Goal: Use online tool/utility: Utilize a website feature to perform a specific function

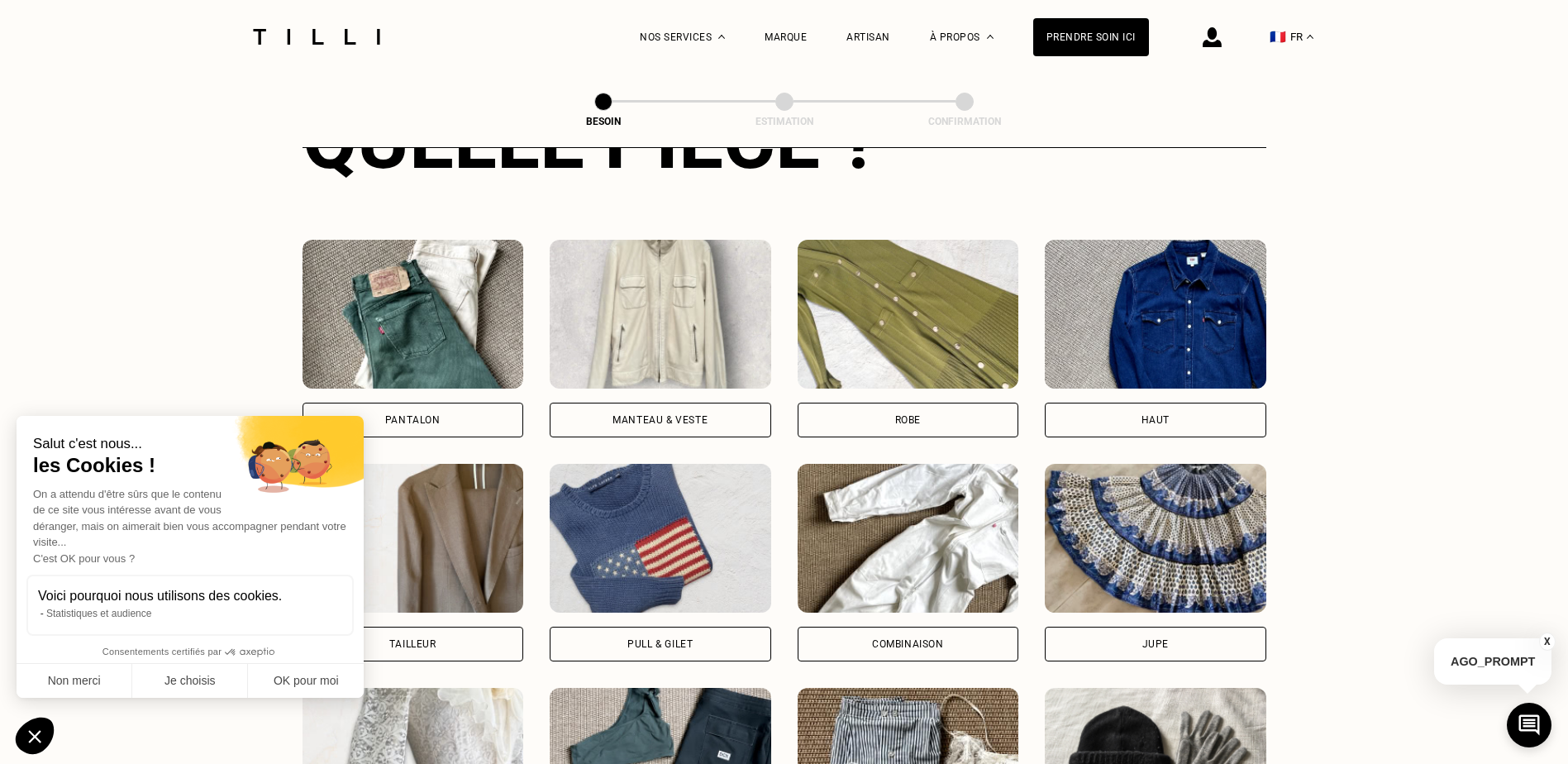
scroll to position [706, 0]
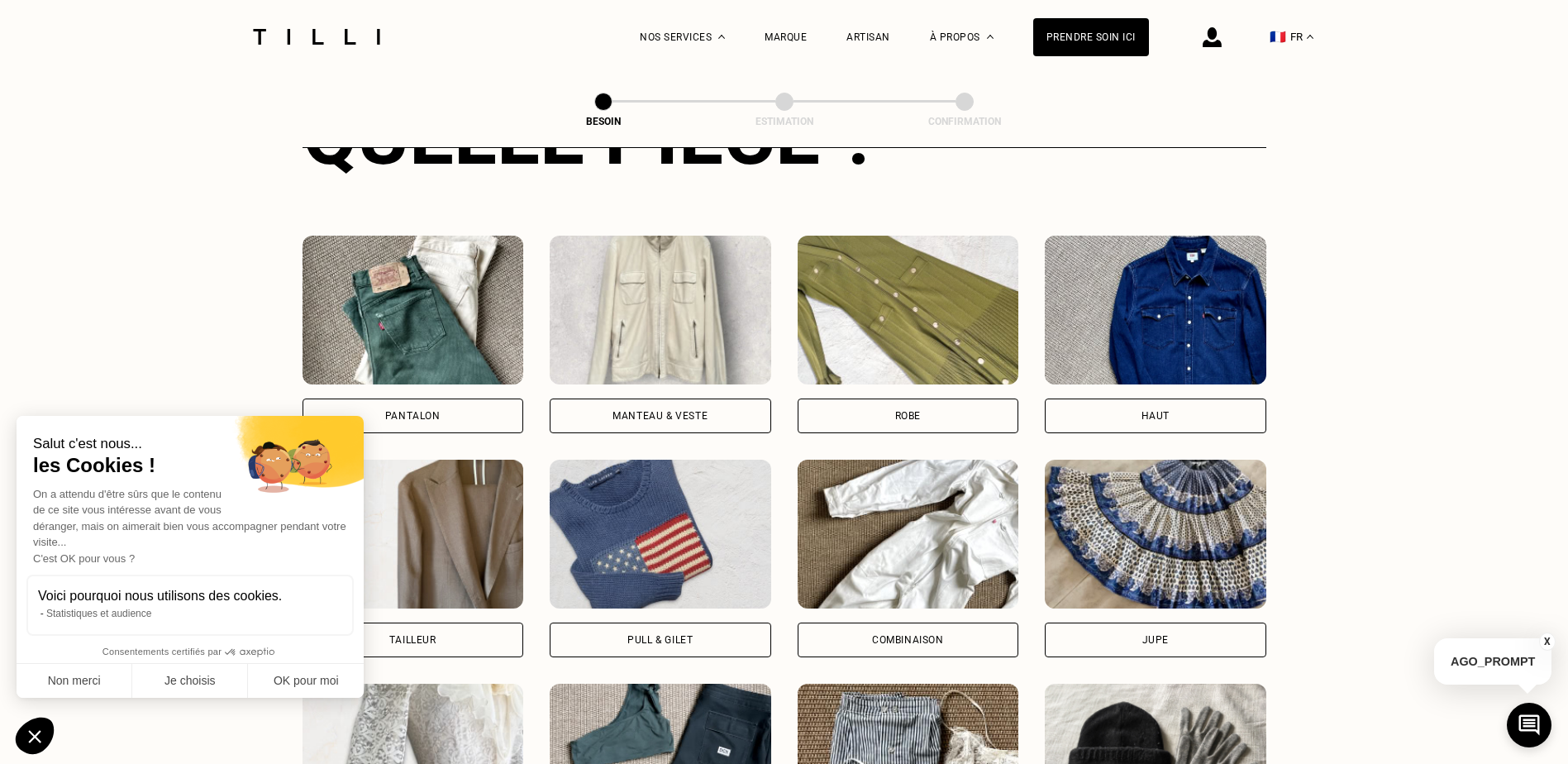
click at [437, 411] on div "Pantalon" at bounding box center [412, 416] width 56 height 10
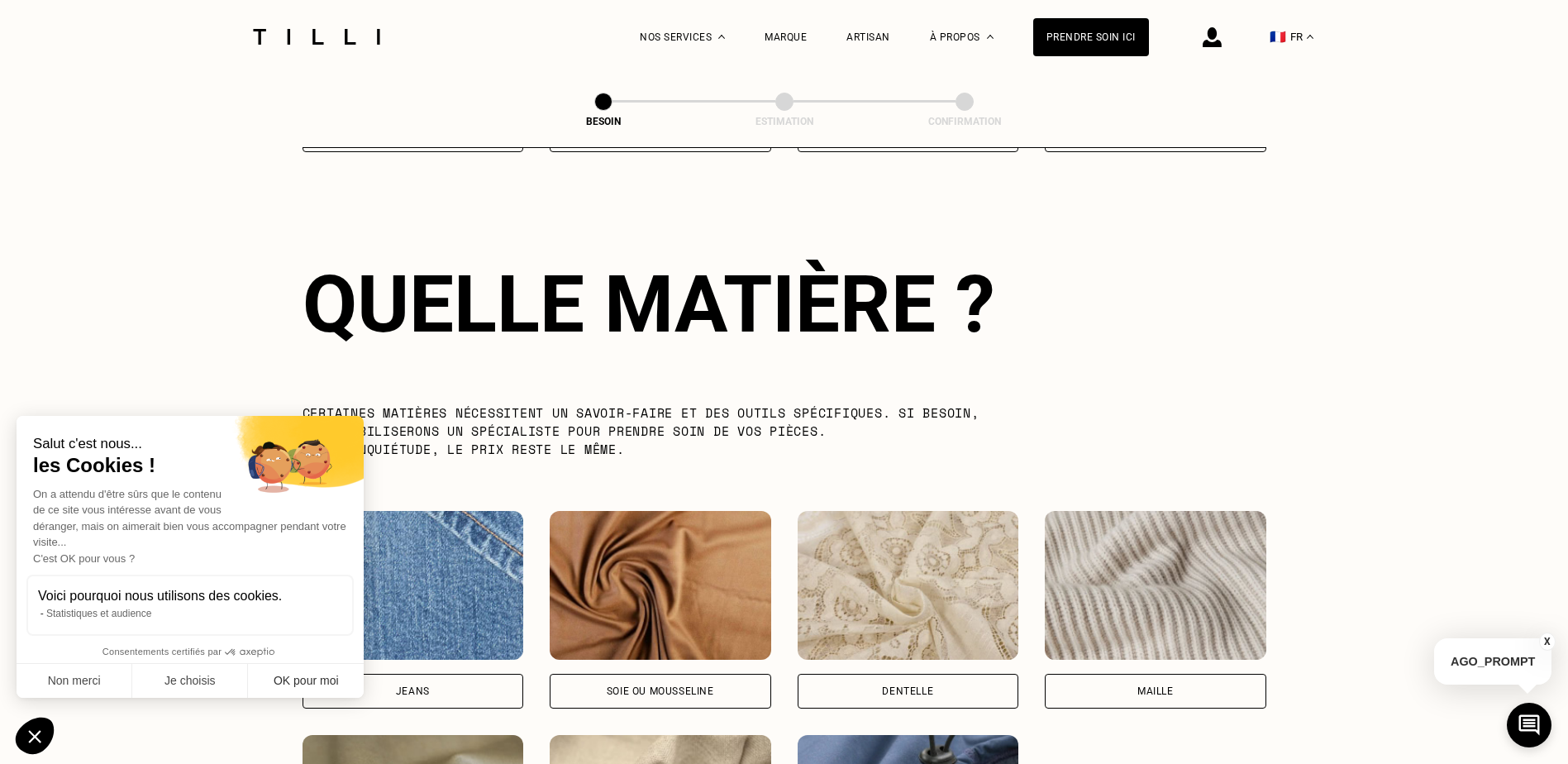
scroll to position [1440, 0]
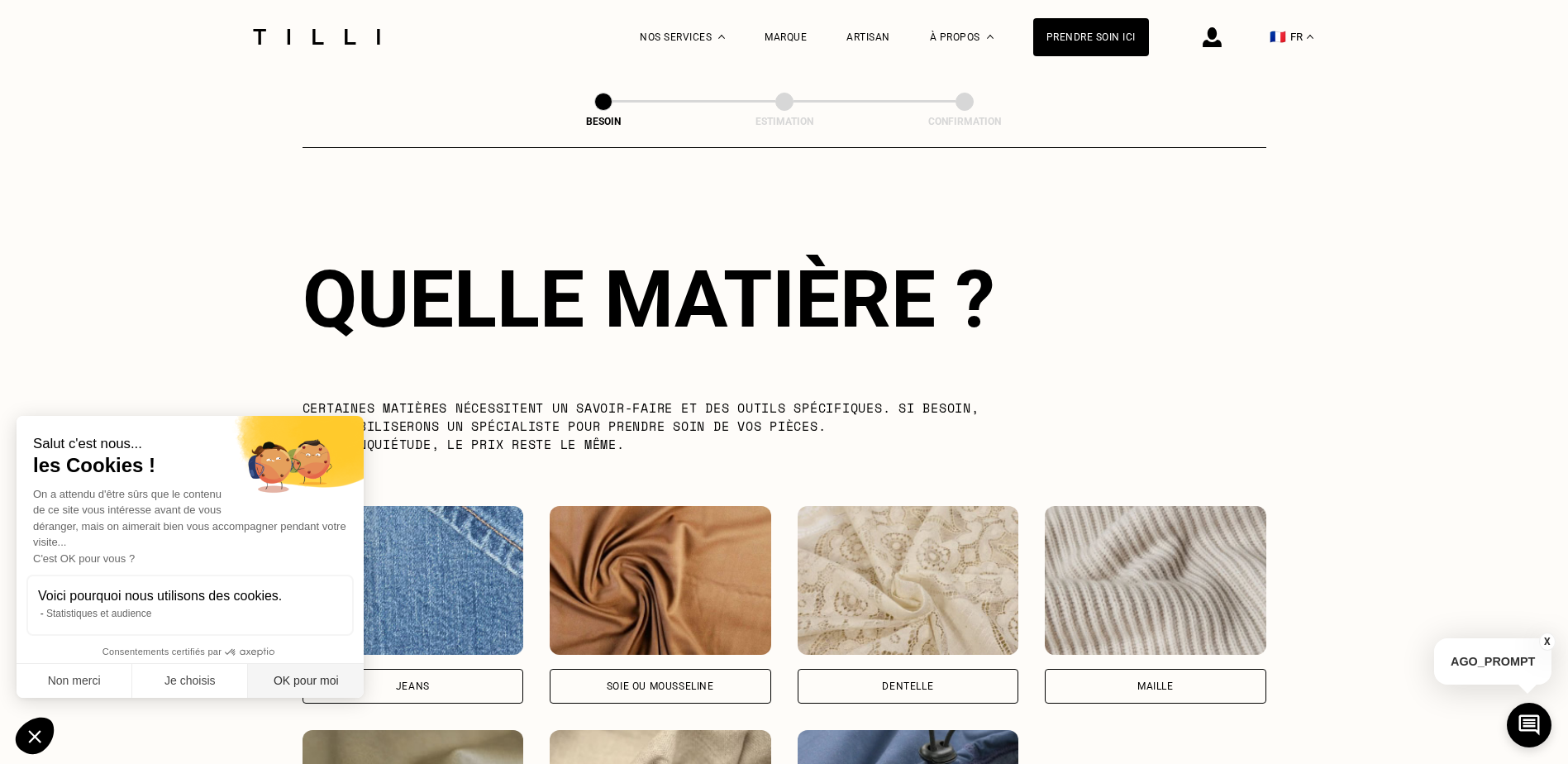
click at [293, 678] on button "OK pour moi" at bounding box center [305, 681] width 115 height 35
checkbox input "true"
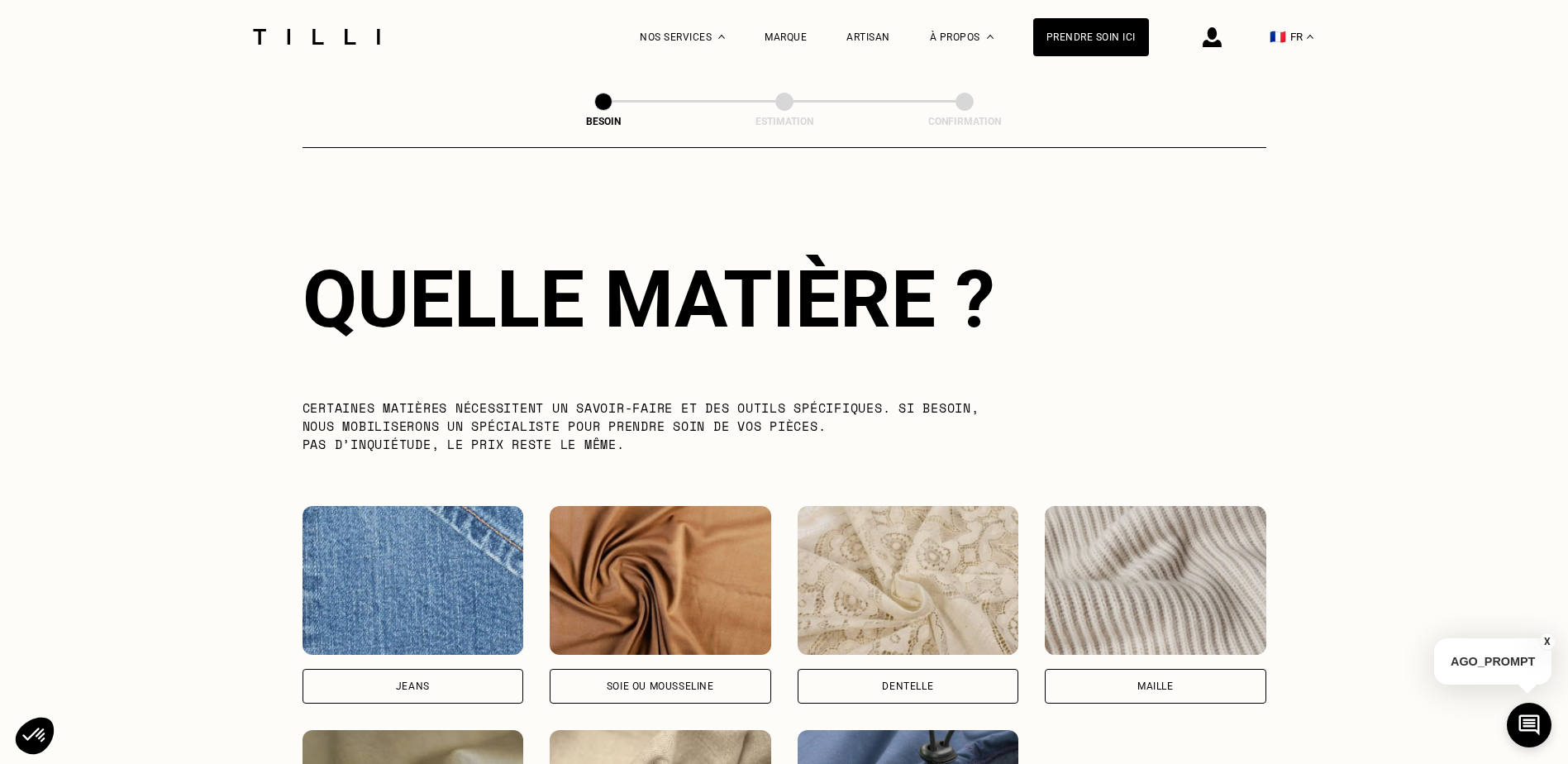
click at [368, 681] on div "Jeans" at bounding box center [413, 686] width 222 height 35
select select "FR"
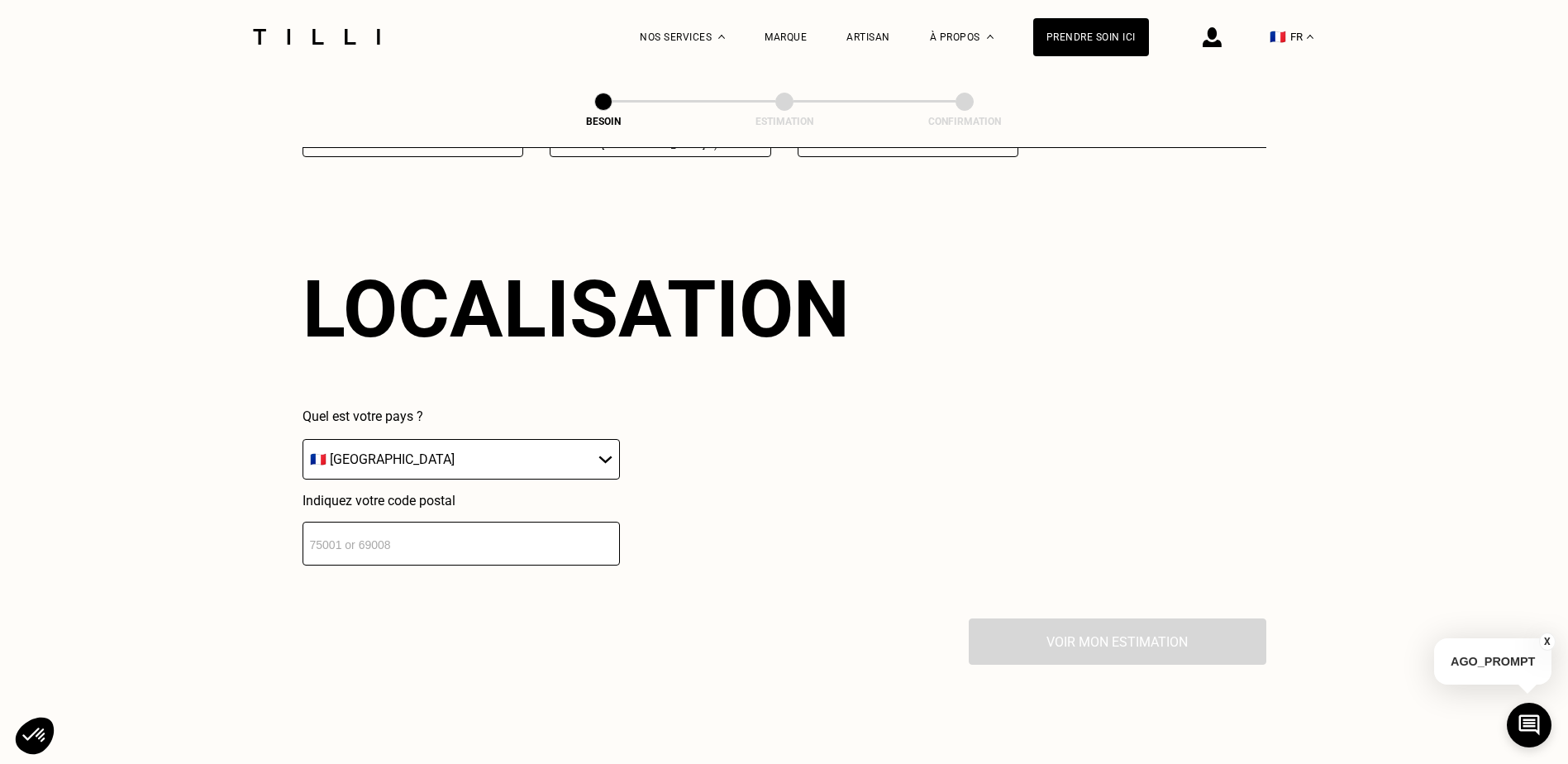
scroll to position [2223, 0]
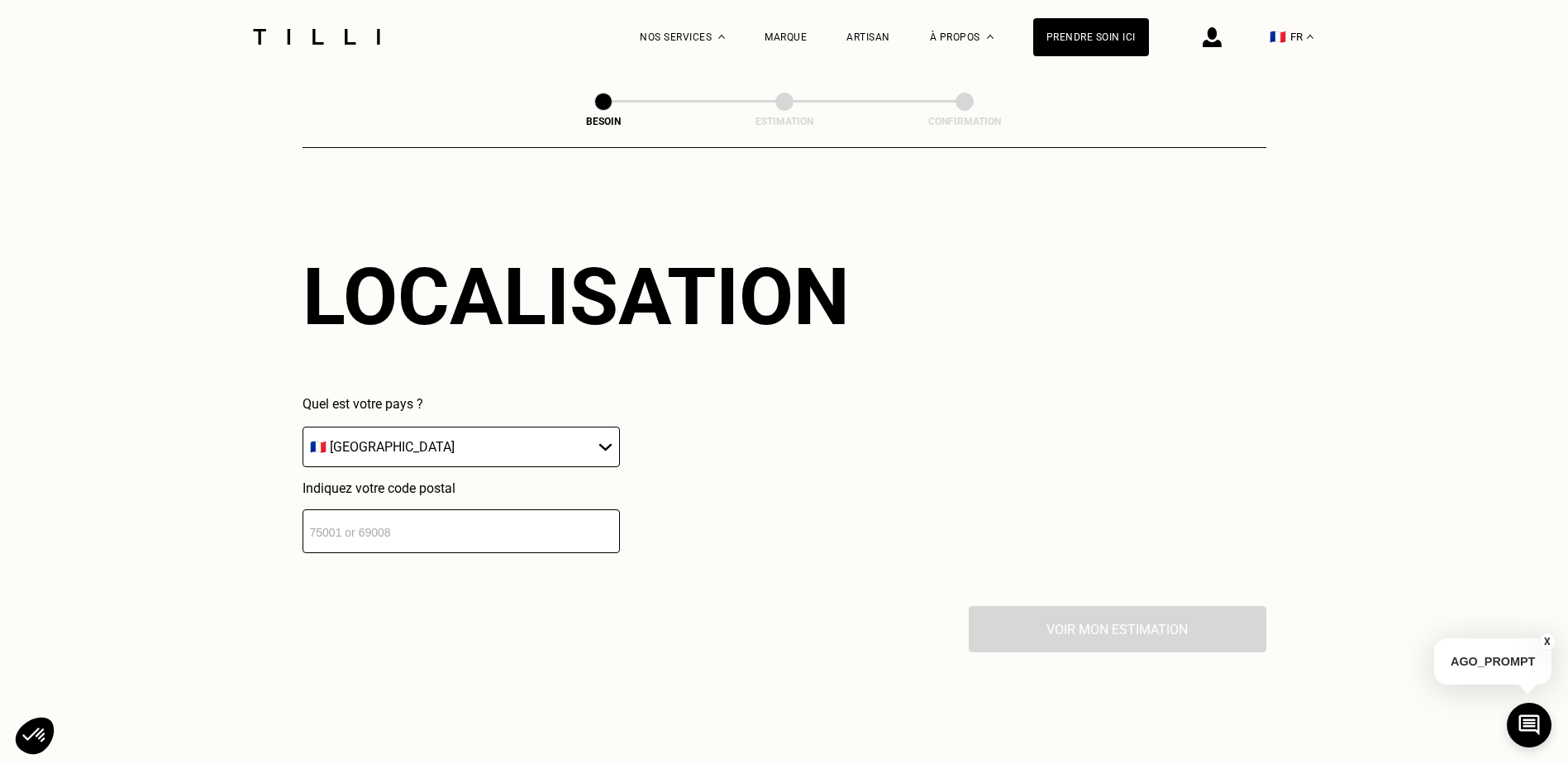
click at [412, 509] on input "number" at bounding box center [461, 530] width 317 height 44
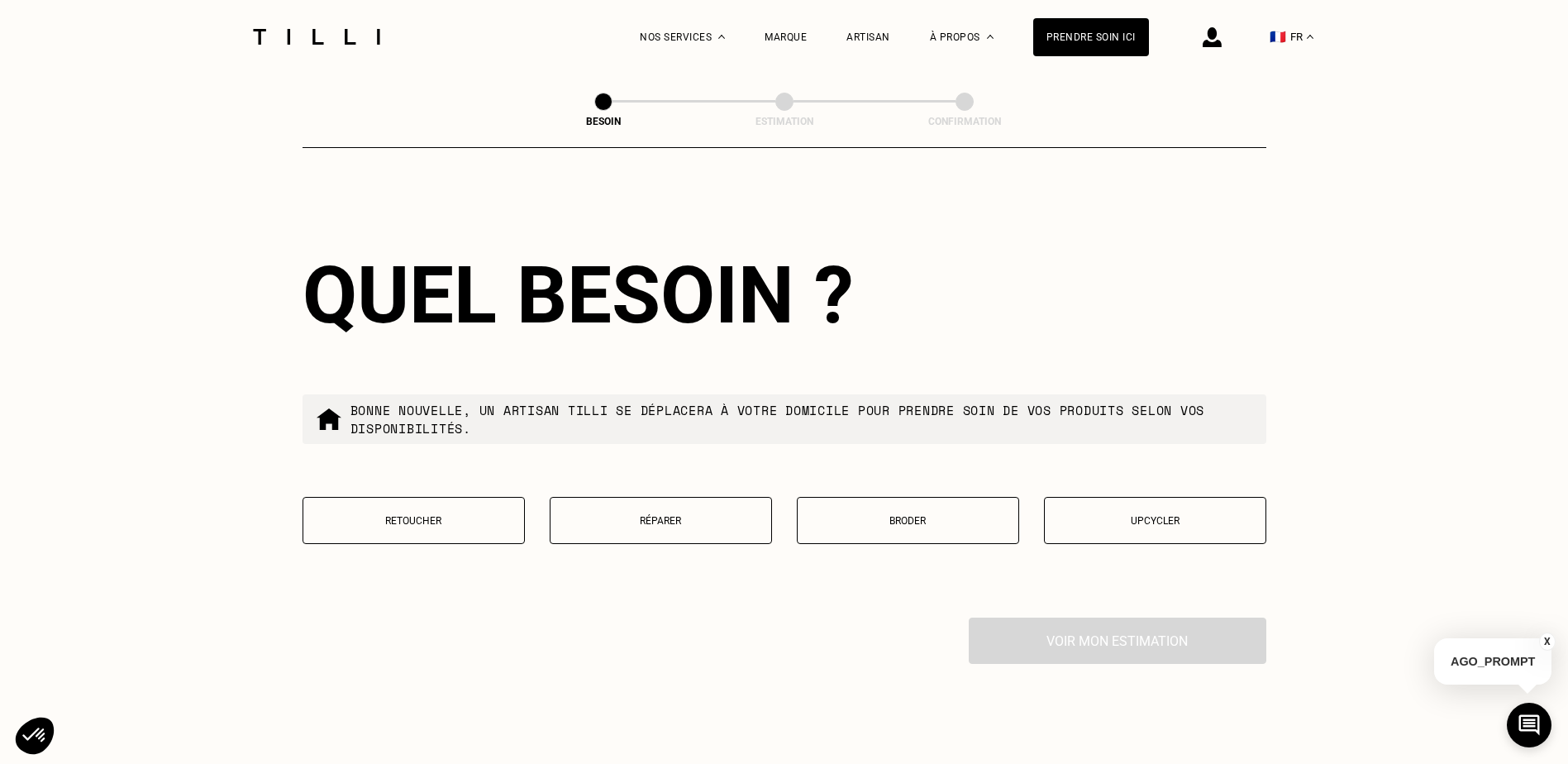
scroll to position [2685, 0]
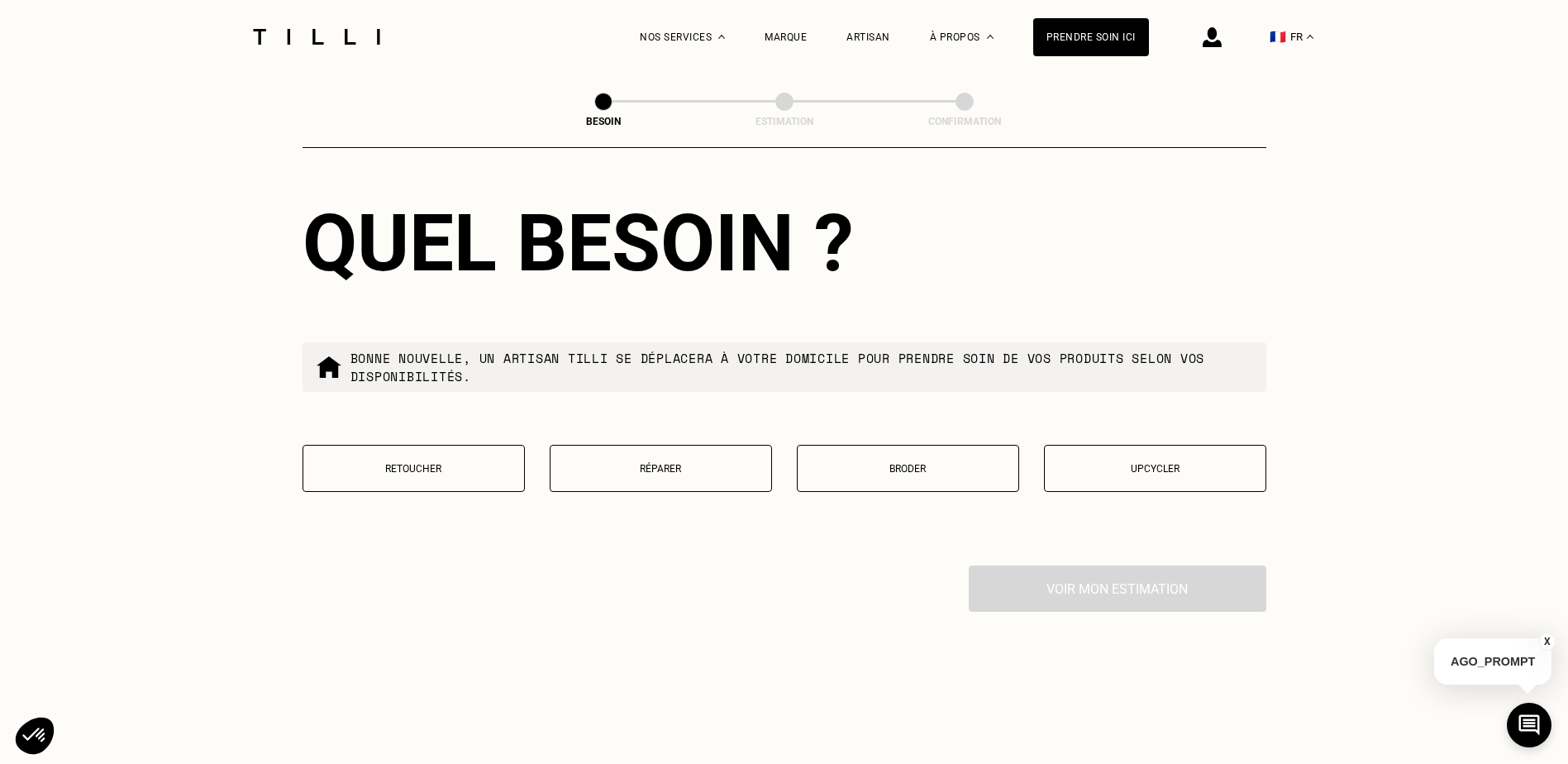
type input "59800"
click at [322, 447] on button "Retoucher" at bounding box center [414, 468] width 222 height 47
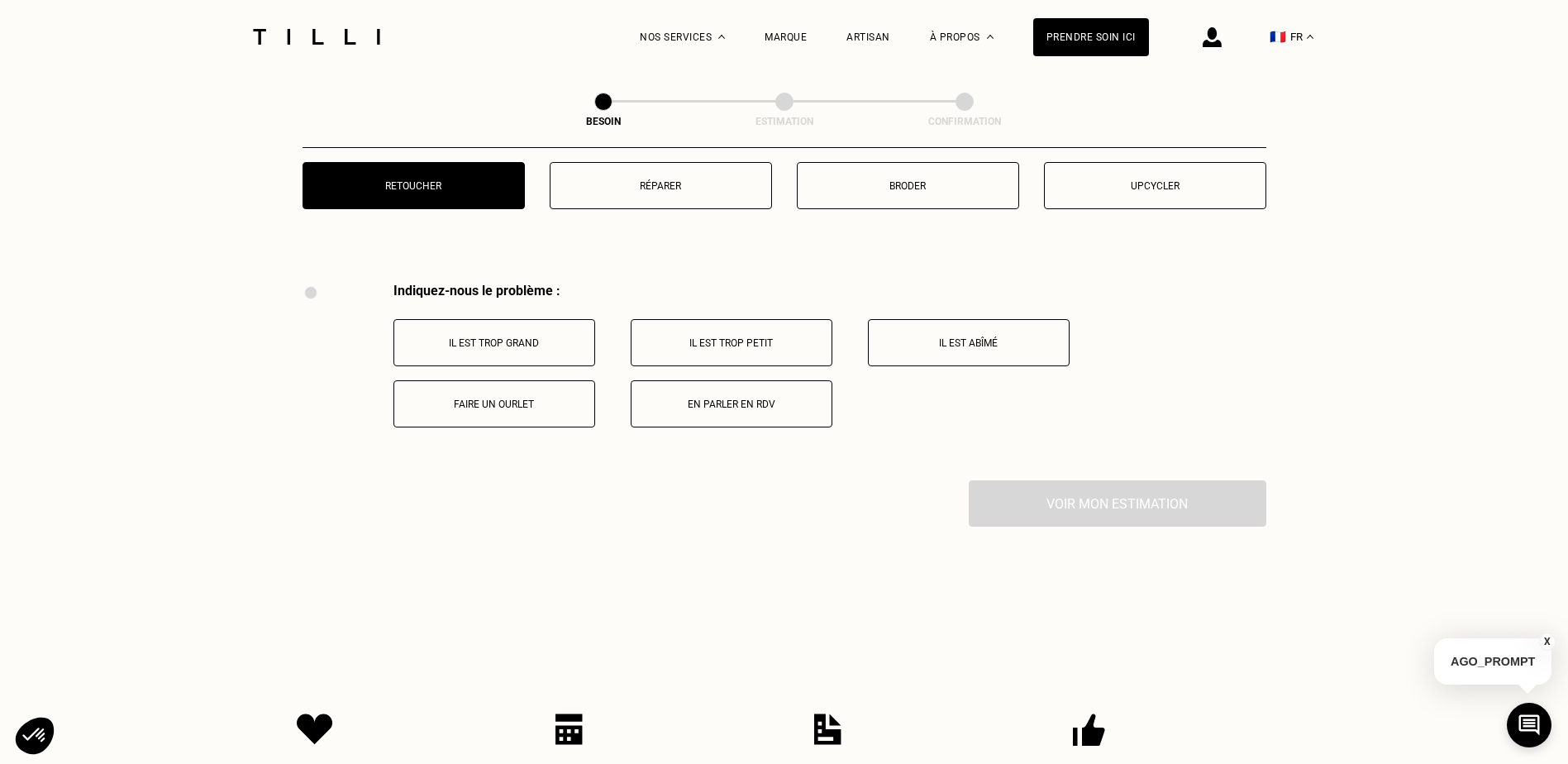
scroll to position [3057, 0]
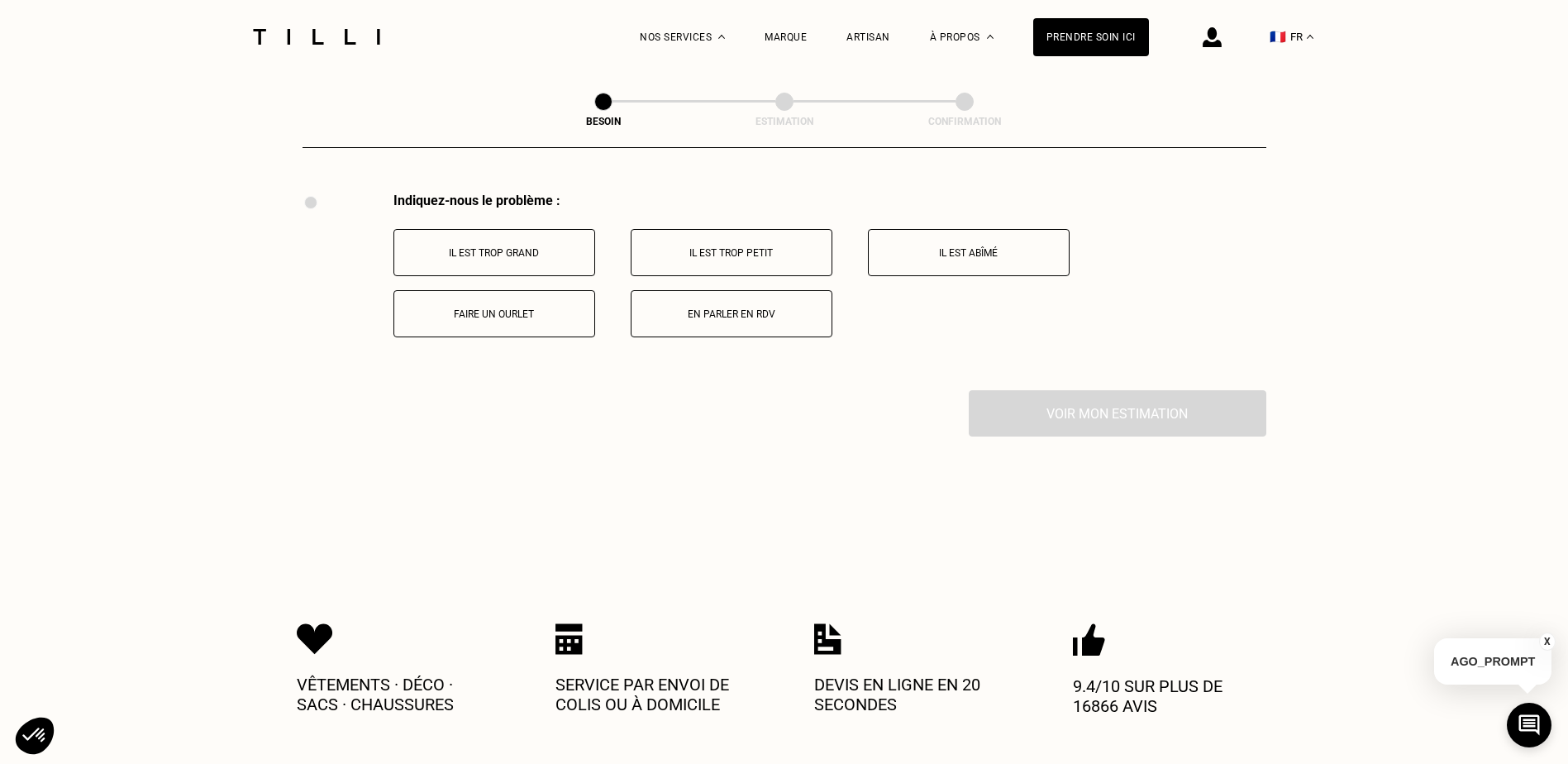
click at [548, 260] on button "Il est trop grand" at bounding box center [494, 252] width 202 height 47
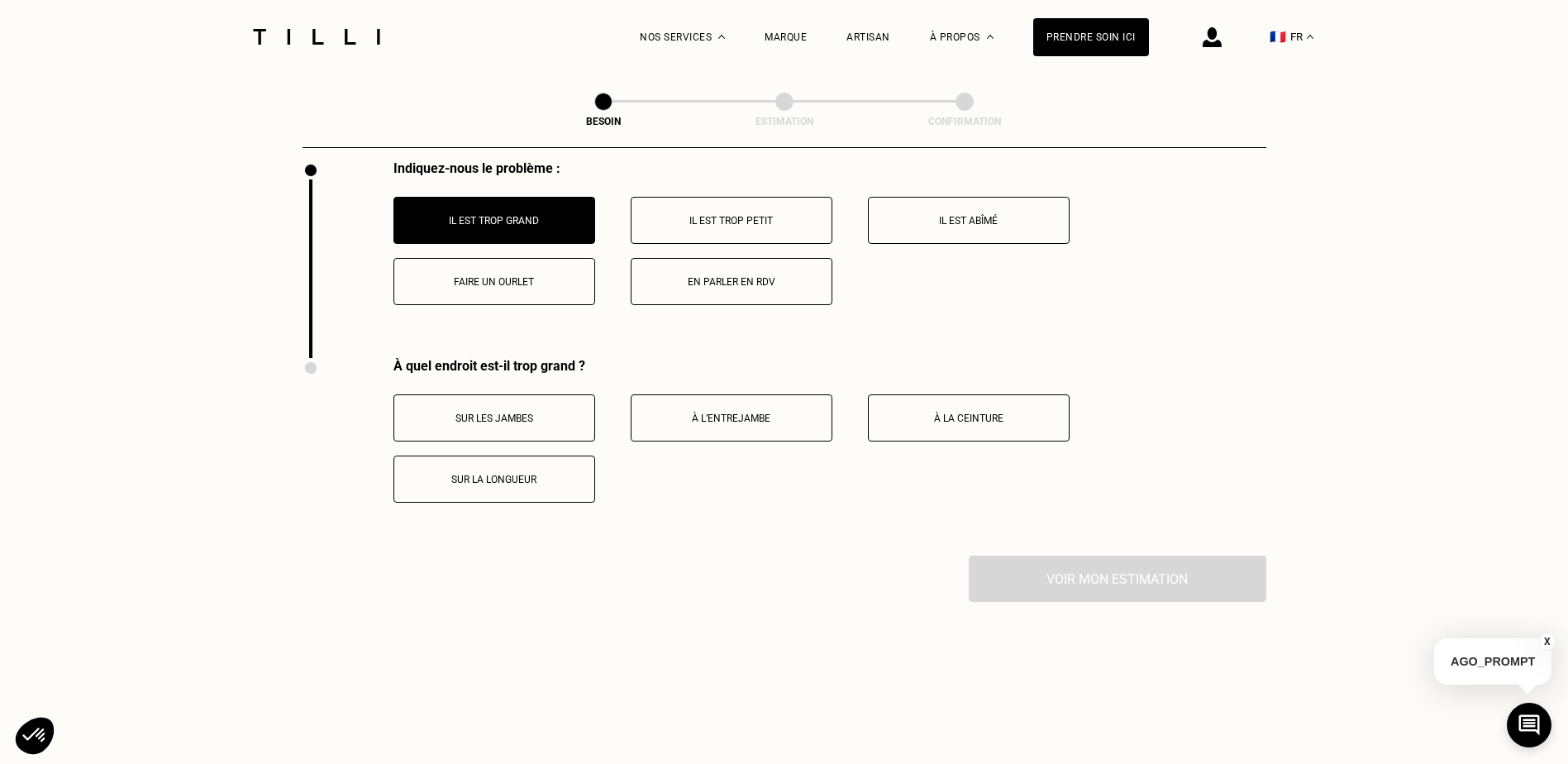
click at [498, 295] on button "Faire un ourlet" at bounding box center [494, 281] width 202 height 47
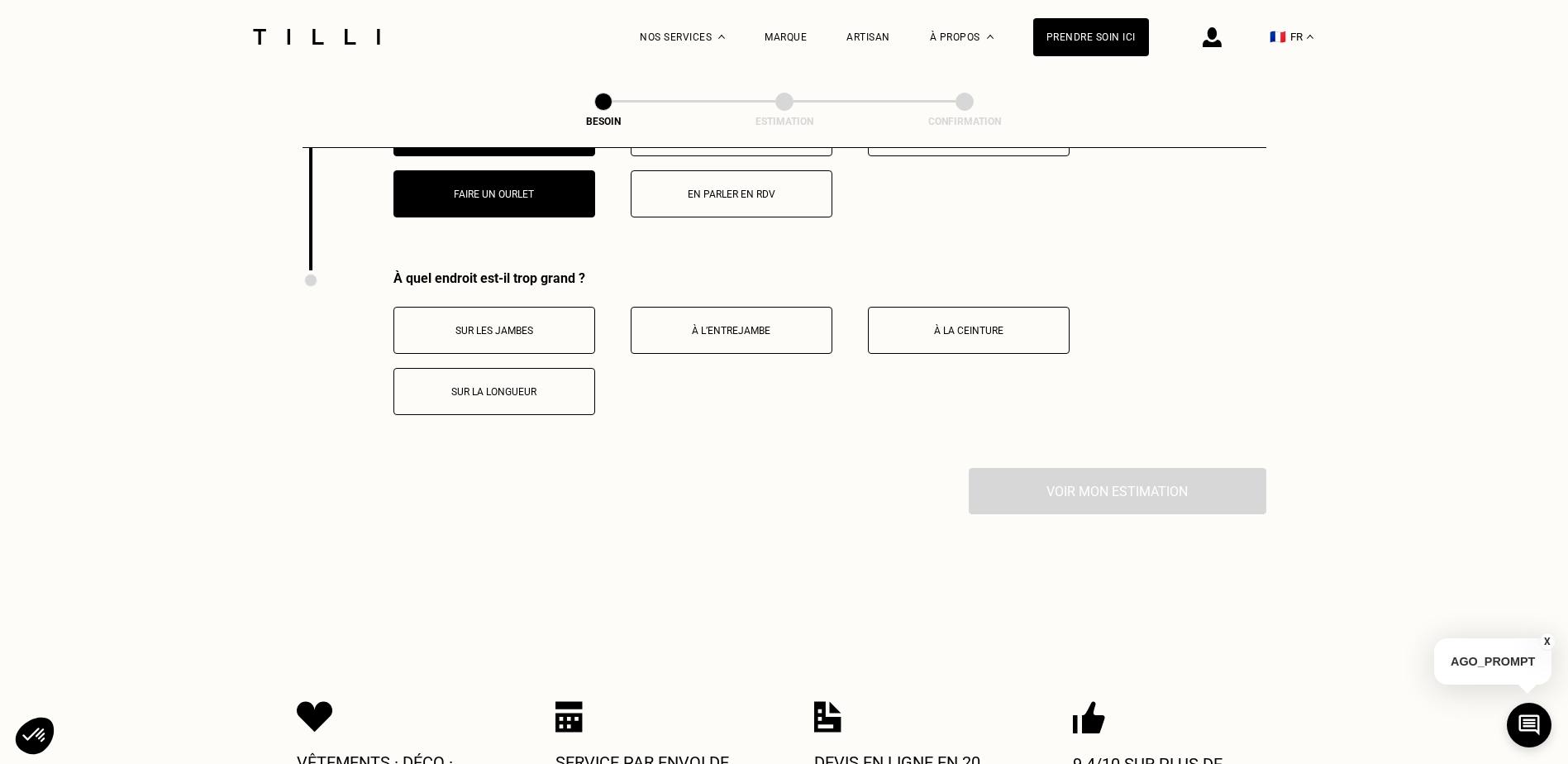
scroll to position [3089, 0]
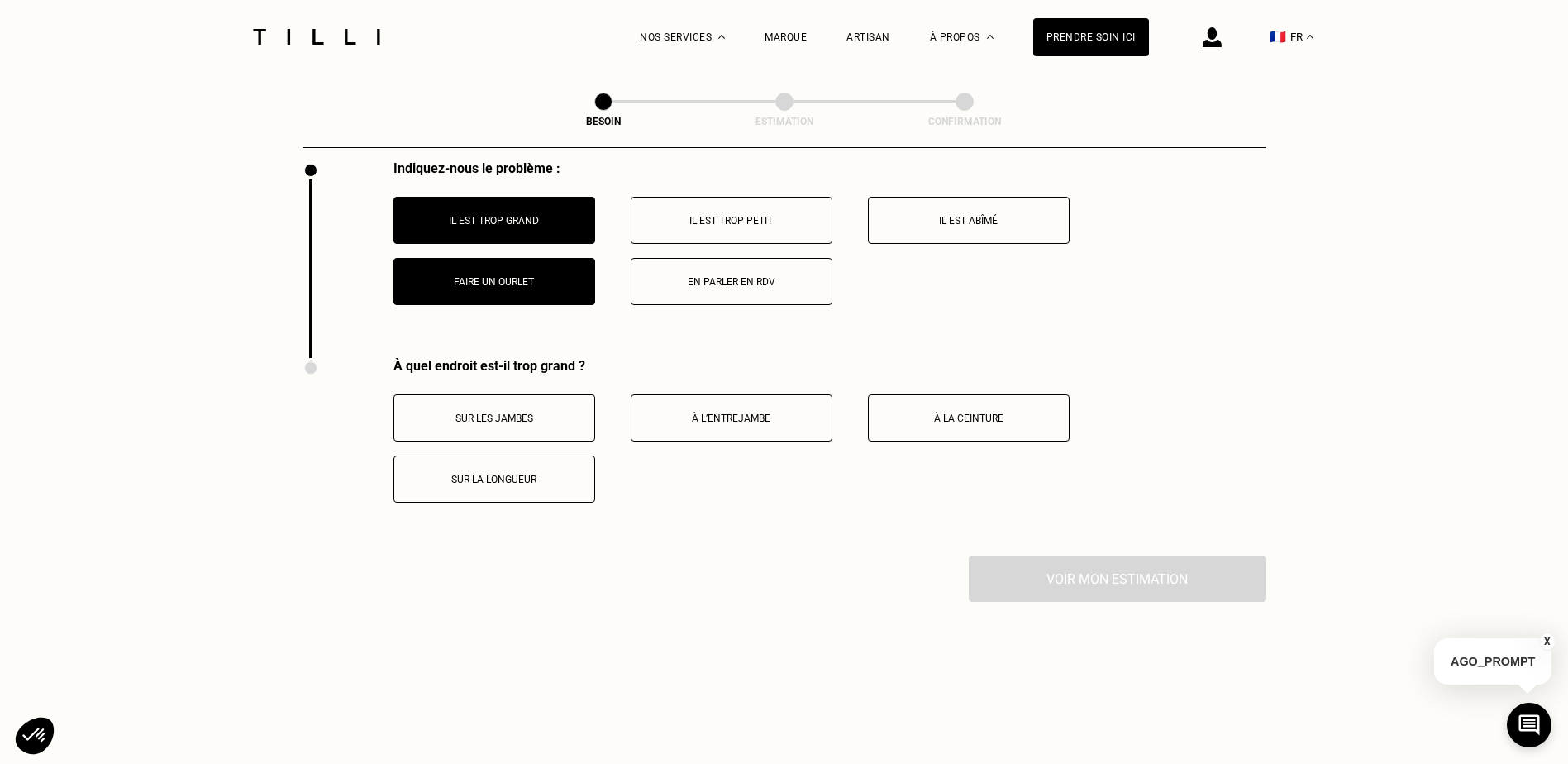
click at [513, 463] on button "Sur la longueur" at bounding box center [494, 478] width 202 height 47
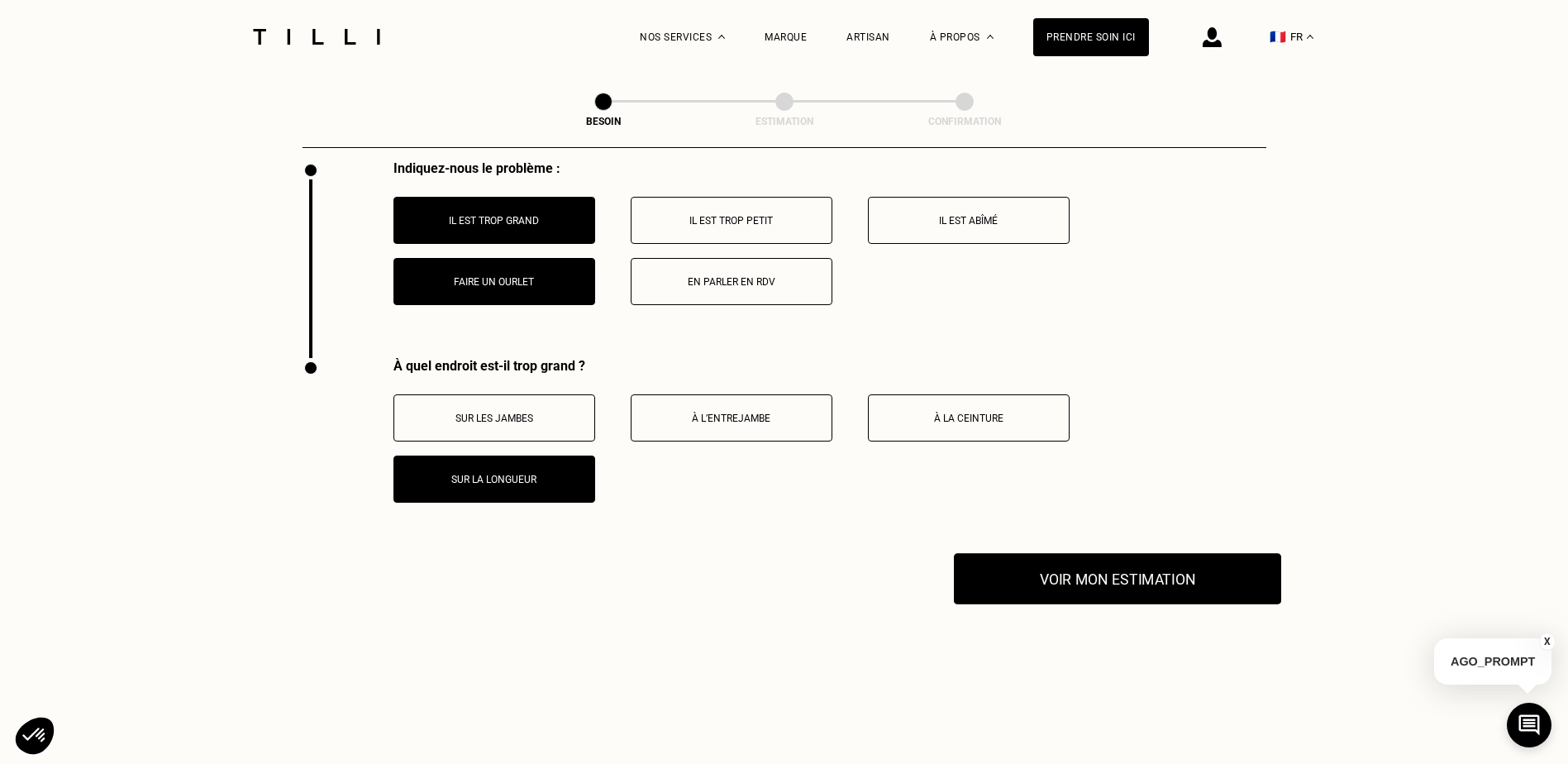
click at [1092, 577] on button "Voir mon estimation" at bounding box center [1117, 578] width 328 height 51
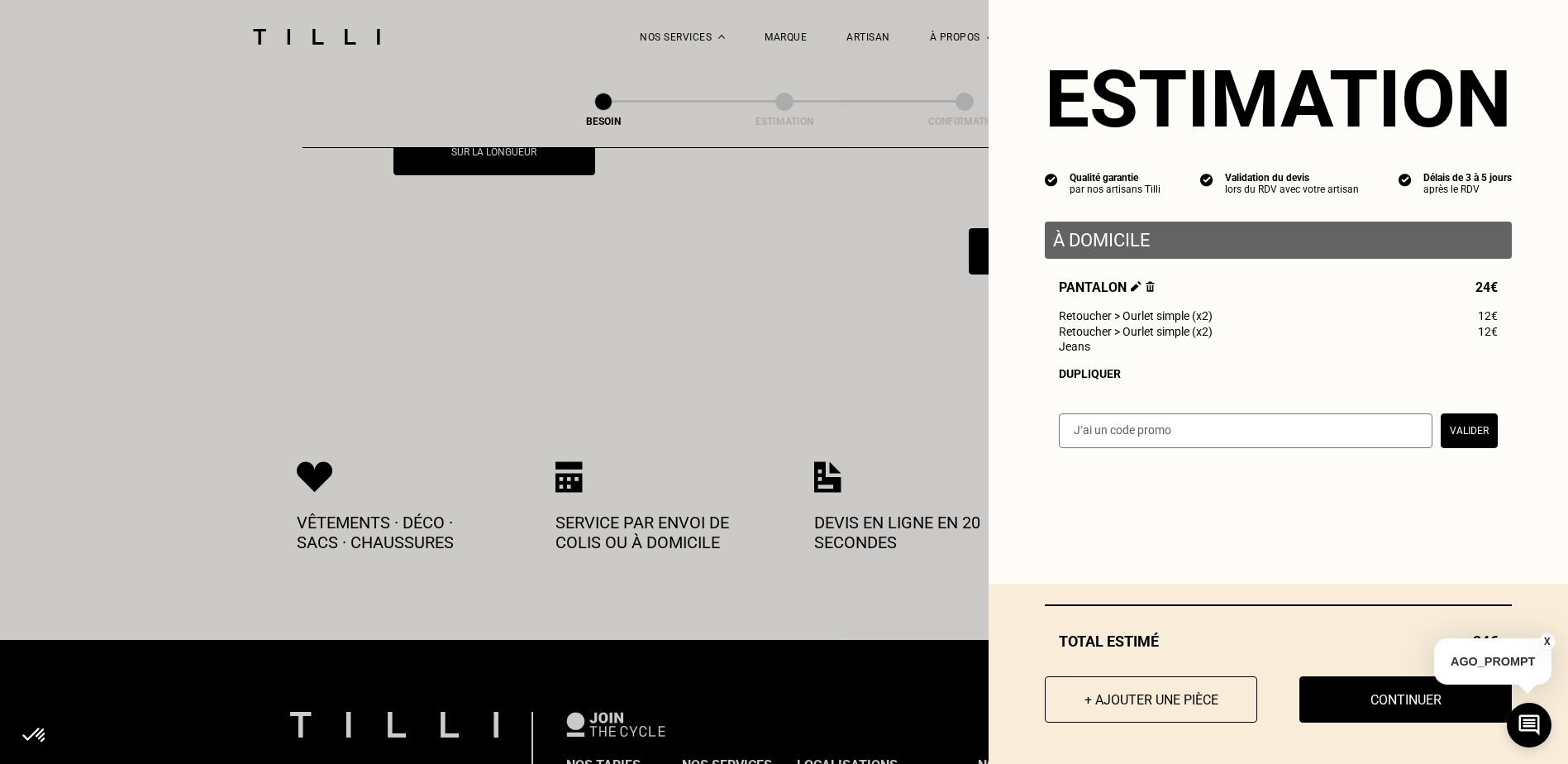
scroll to position [3420, 0]
